Goal: Task Accomplishment & Management: Complete application form

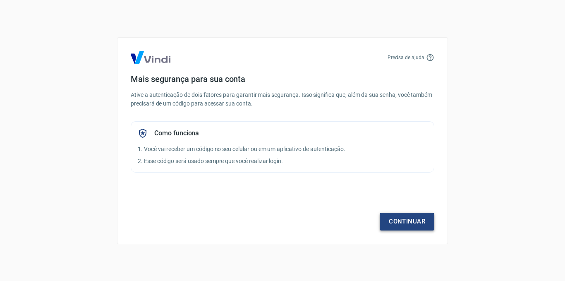
click at [406, 215] on link "Continuar" at bounding box center [406, 220] width 55 height 17
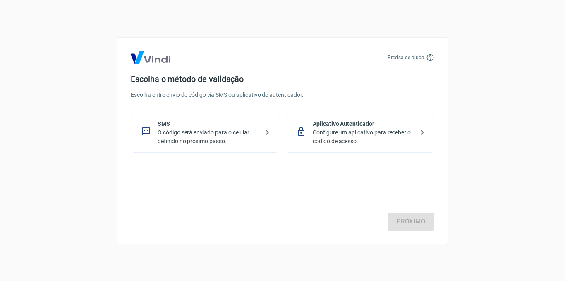
click at [247, 138] on p "O código será enviado para o celular definido no próximo passo." at bounding box center [207, 136] width 101 height 17
click at [409, 221] on link "Próximo" at bounding box center [410, 220] width 47 height 17
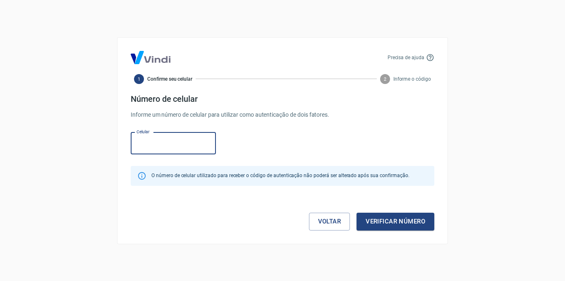
click at [163, 154] on div "Celular Celular" at bounding box center [282, 142] width 303 height 27
click at [163, 147] on input "Celular" at bounding box center [173, 143] width 85 height 22
type input "(11) 99772-4703"
click at [373, 217] on button "Verificar número" at bounding box center [395, 220] width 78 height 17
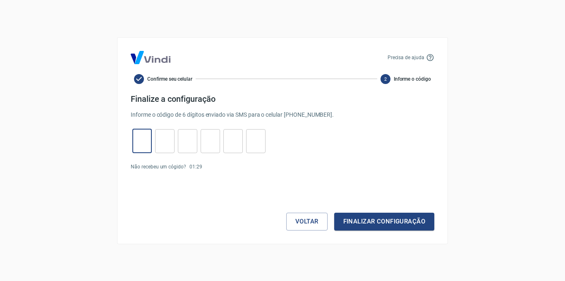
click at [141, 143] on input "tel" at bounding box center [141, 141] width 19 height 18
type input "6"
type input "8"
type input "2"
type input "9"
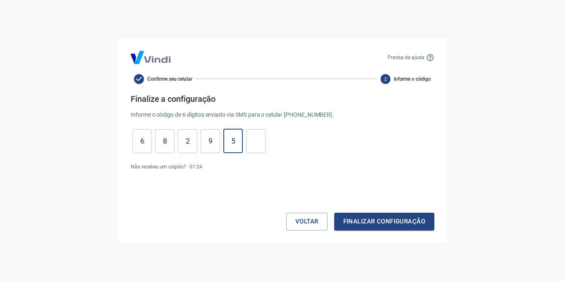
type input "5"
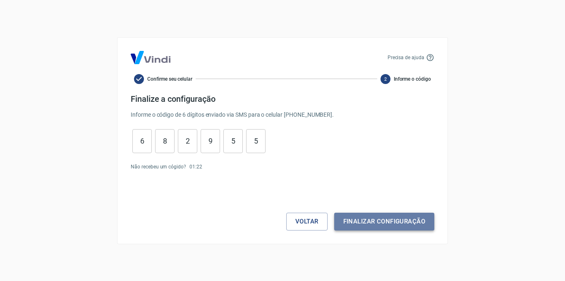
click at [362, 217] on button "Finalizar configuração" at bounding box center [384, 220] width 100 height 17
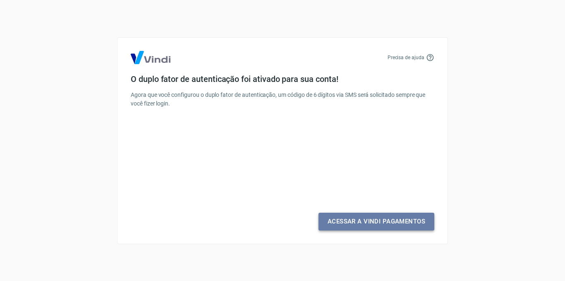
click at [362, 217] on link "Acessar a Vindi Pagamentos" at bounding box center [376, 220] width 116 height 17
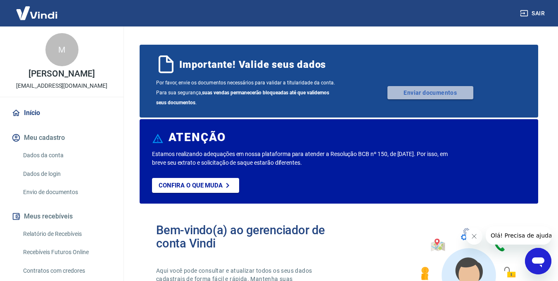
click at [405, 90] on link "Enviar documentos" at bounding box center [431, 92] width 86 height 13
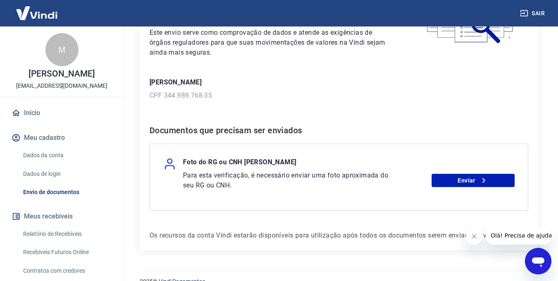
scroll to position [90, 0]
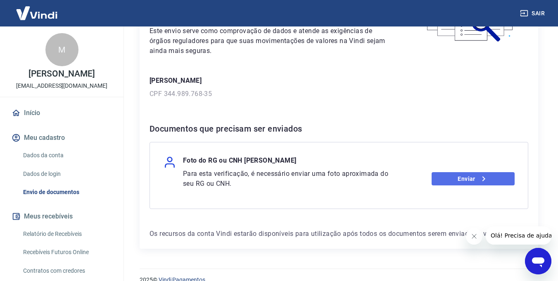
click at [442, 179] on link "Enviar" at bounding box center [473, 178] width 83 height 13
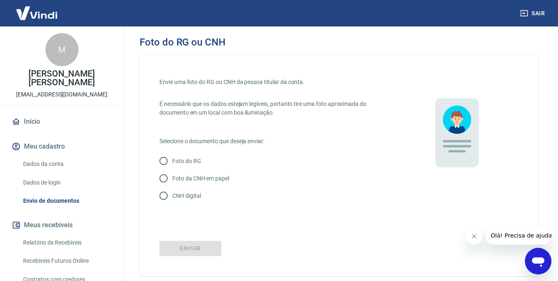
click at [192, 160] on p "Foto do RG" at bounding box center [186, 161] width 29 height 9
click at [172, 160] on input "Foto do RG" at bounding box center [163, 160] width 17 height 17
radio input "true"
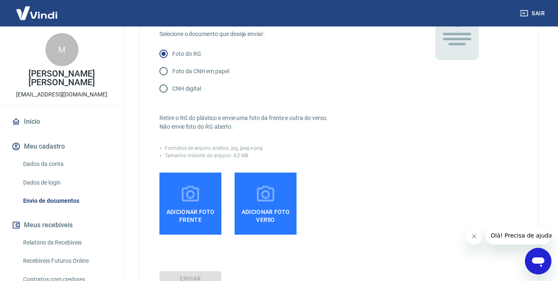
scroll to position [108, 0]
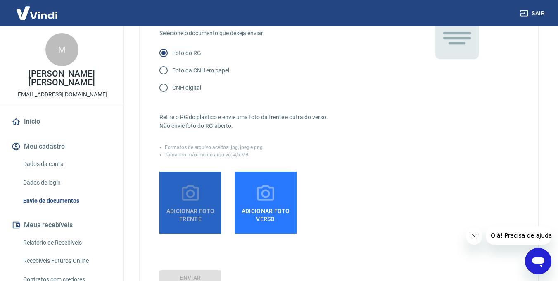
click at [191, 192] on icon at bounding box center [190, 193] width 21 height 21
click at [0, 0] on input "Adicionar foto frente" at bounding box center [0, 0] width 0 height 0
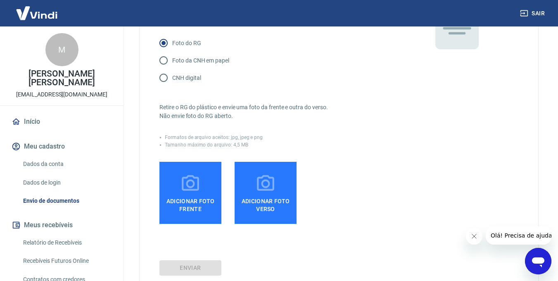
scroll to position [116, 0]
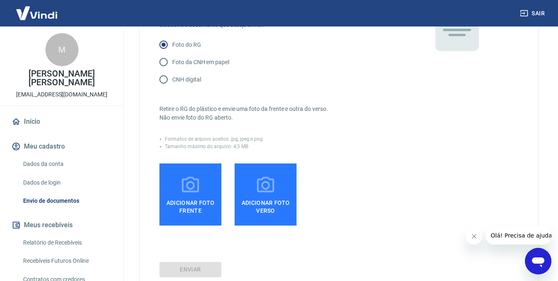
click at [215, 58] on p "Foto da CNH em papel" at bounding box center [200, 62] width 57 height 9
click at [172, 58] on input "Foto da CNH em papel" at bounding box center [163, 61] width 17 height 17
radio input "true"
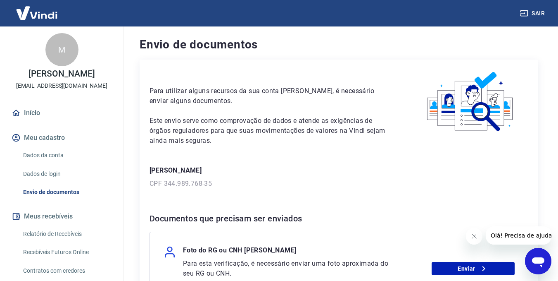
click at [452, 278] on div "Foto do RG ou CNH Michel Aparecido Moreira Para esta verificação, é necessário …" at bounding box center [339, 264] width 379 height 67
click at [454, 269] on link "Enviar" at bounding box center [473, 268] width 83 height 13
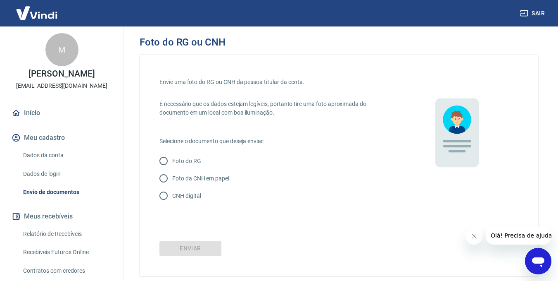
click at [220, 176] on p "Foto da CNH em papel" at bounding box center [200, 178] width 57 height 9
click at [172, 176] on input "Foto da CNH em papel" at bounding box center [163, 177] width 17 height 17
radio input "true"
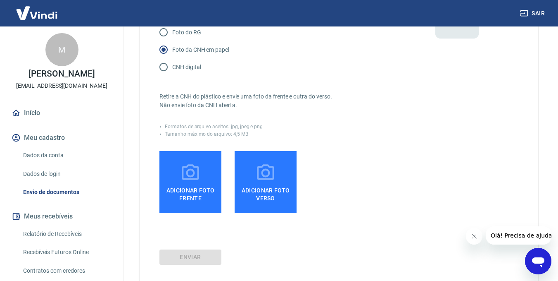
scroll to position [145, 0]
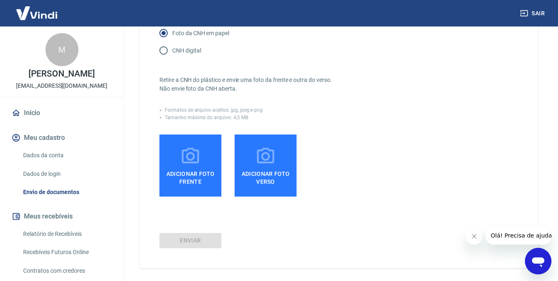
click at [175, 167] on span "Adicionar foto frente" at bounding box center [190, 176] width 55 height 19
click at [0, 0] on input "Adicionar foto frente" at bounding box center [0, 0] width 0 height 0
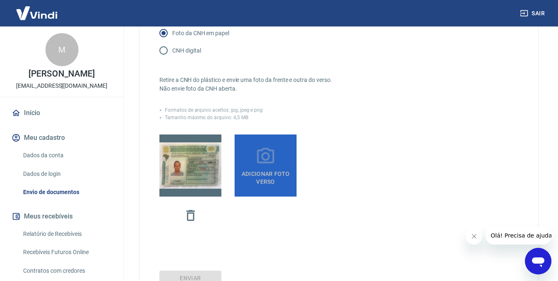
click at [260, 173] on span "Adicionar foto verso" at bounding box center [265, 176] width 55 height 19
click at [0, 0] on input "Adicionar foto verso" at bounding box center [0, 0] width 0 height 0
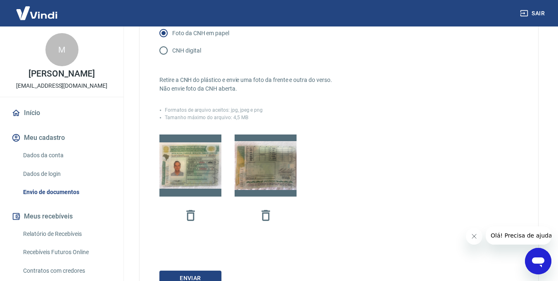
scroll to position [215, 0]
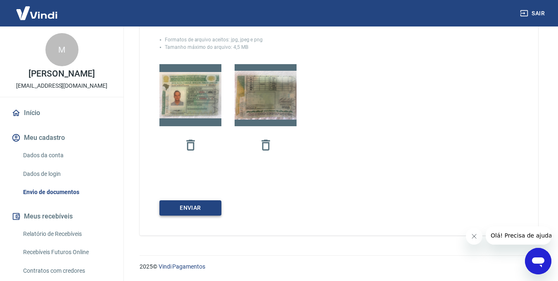
click at [176, 213] on button "Enviar" at bounding box center [191, 207] width 62 height 15
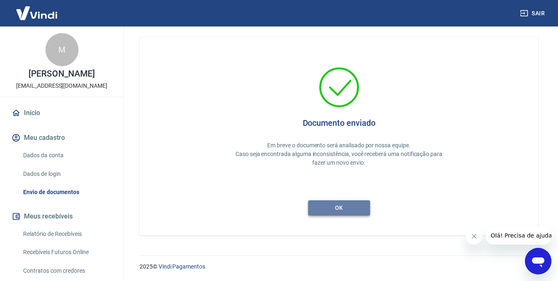
click at [337, 210] on button "ok" at bounding box center [339, 207] width 62 height 15
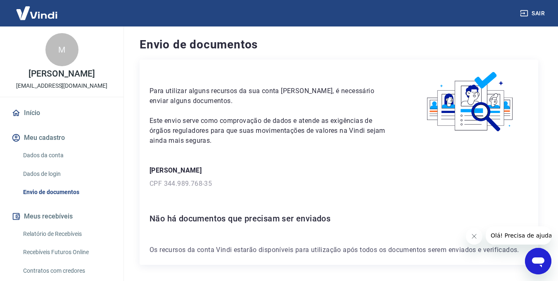
click at [280, 195] on div "Para utilizar alguns recursos da sua conta Vindi, é necessário enviar alguns do…" at bounding box center [339, 162] width 399 height 205
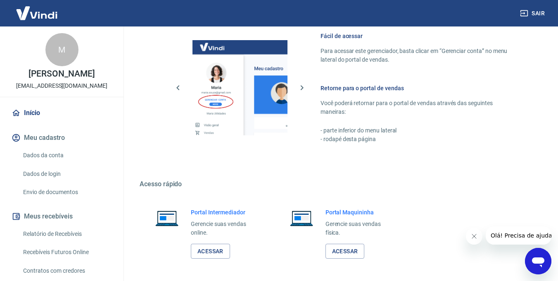
scroll to position [472, 0]
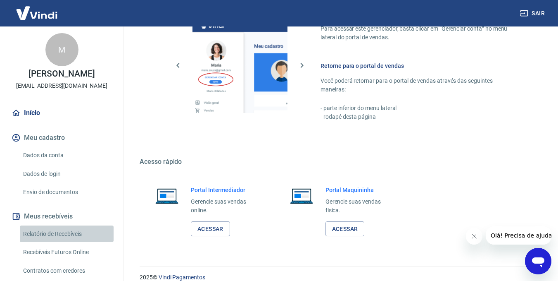
click at [74, 239] on link "Relatório de Recebíveis" at bounding box center [67, 233] width 94 height 17
